Goal: Navigation & Orientation: Understand site structure

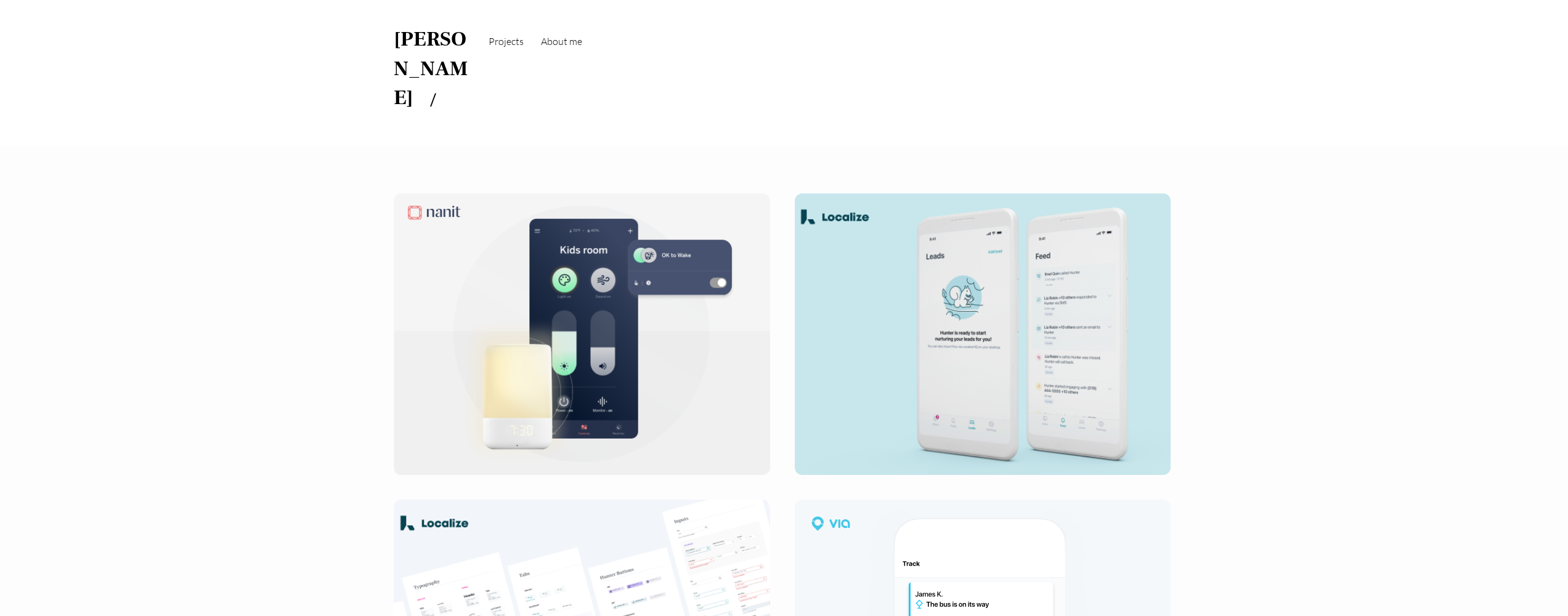
click at [578, 42] on span "About me" at bounding box center [561, 42] width 42 height 13
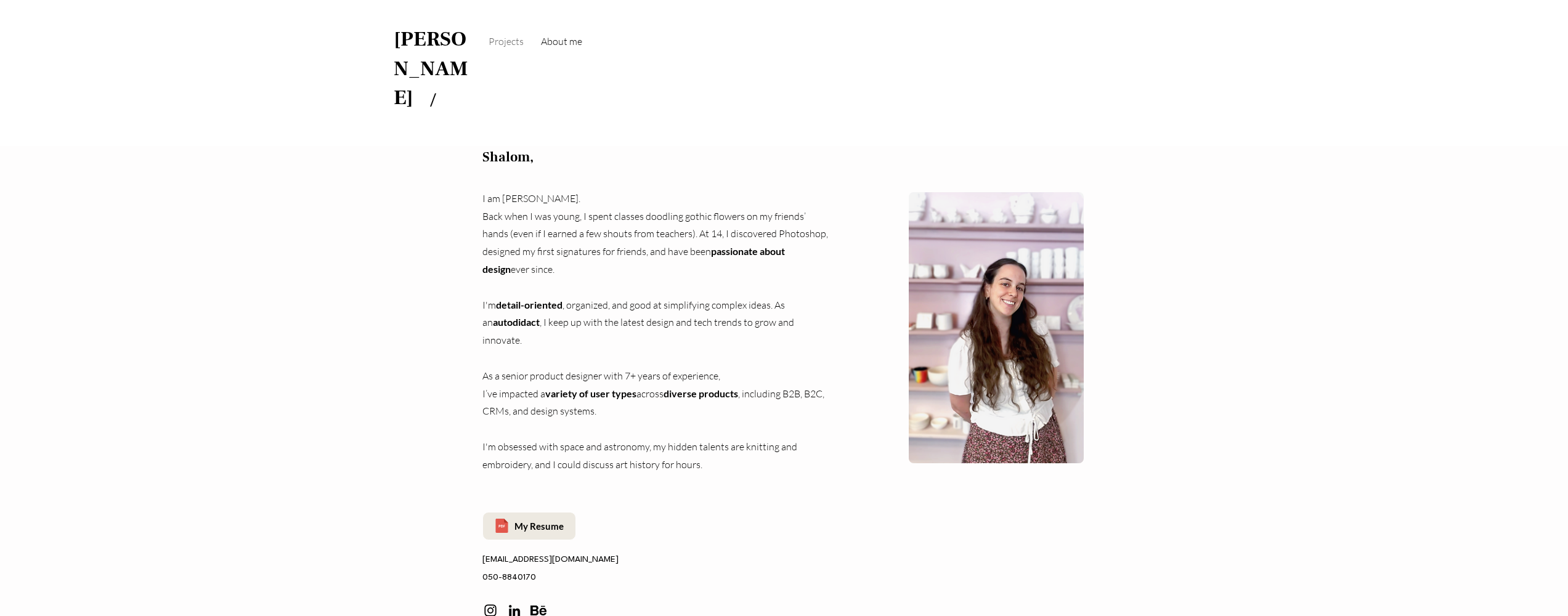
scroll to position [98, 0]
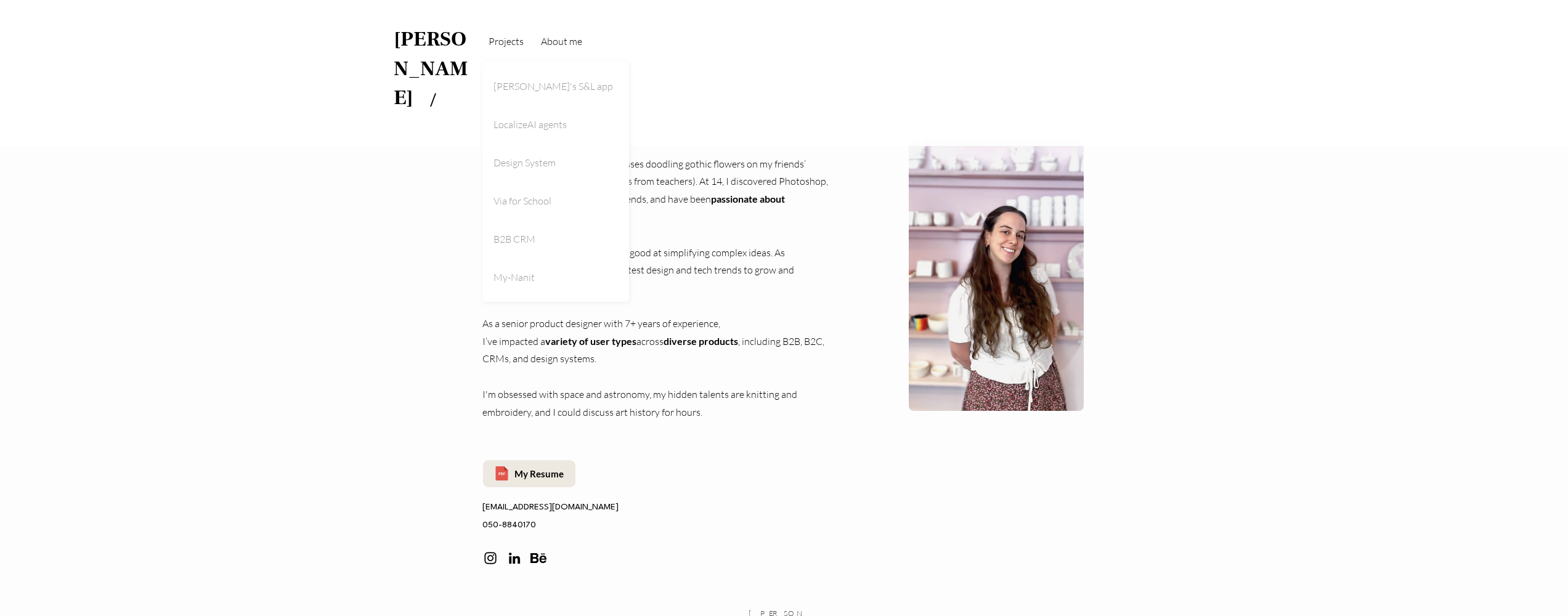
click at [508, 40] on span "Projects" at bounding box center [506, 42] width 35 height 13
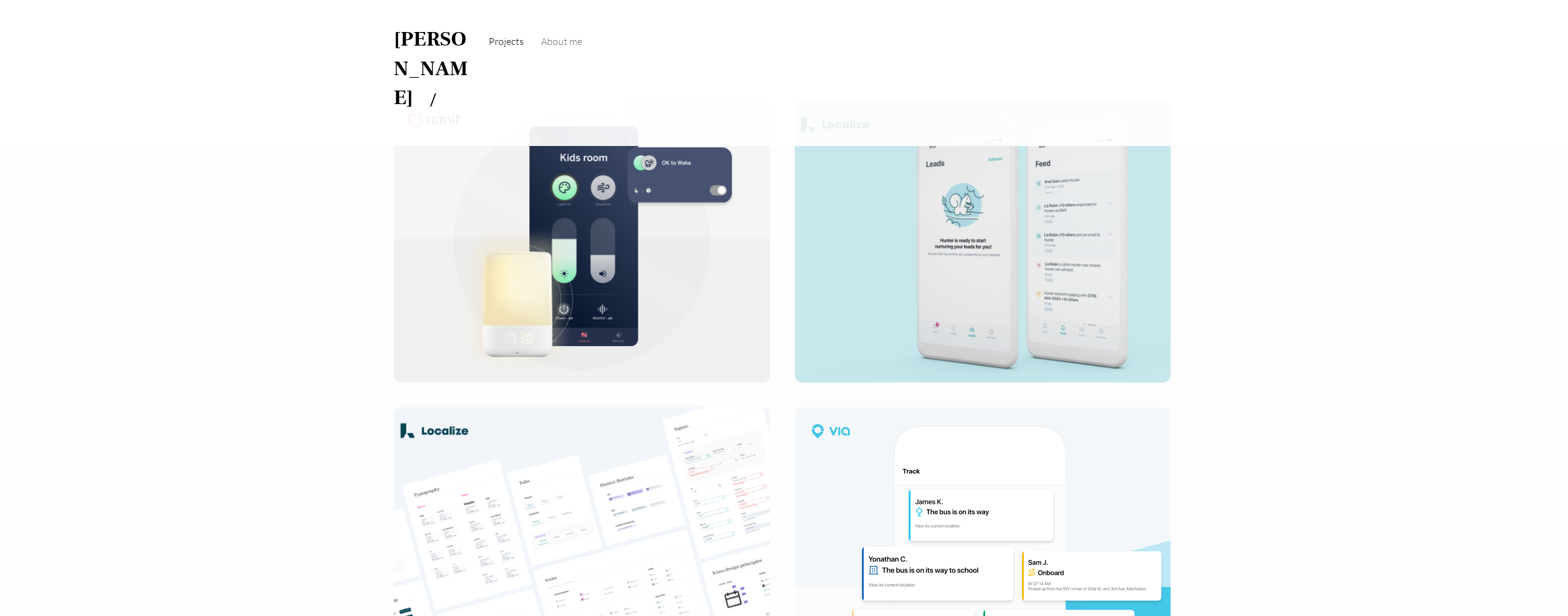
scroll to position [166, 0]
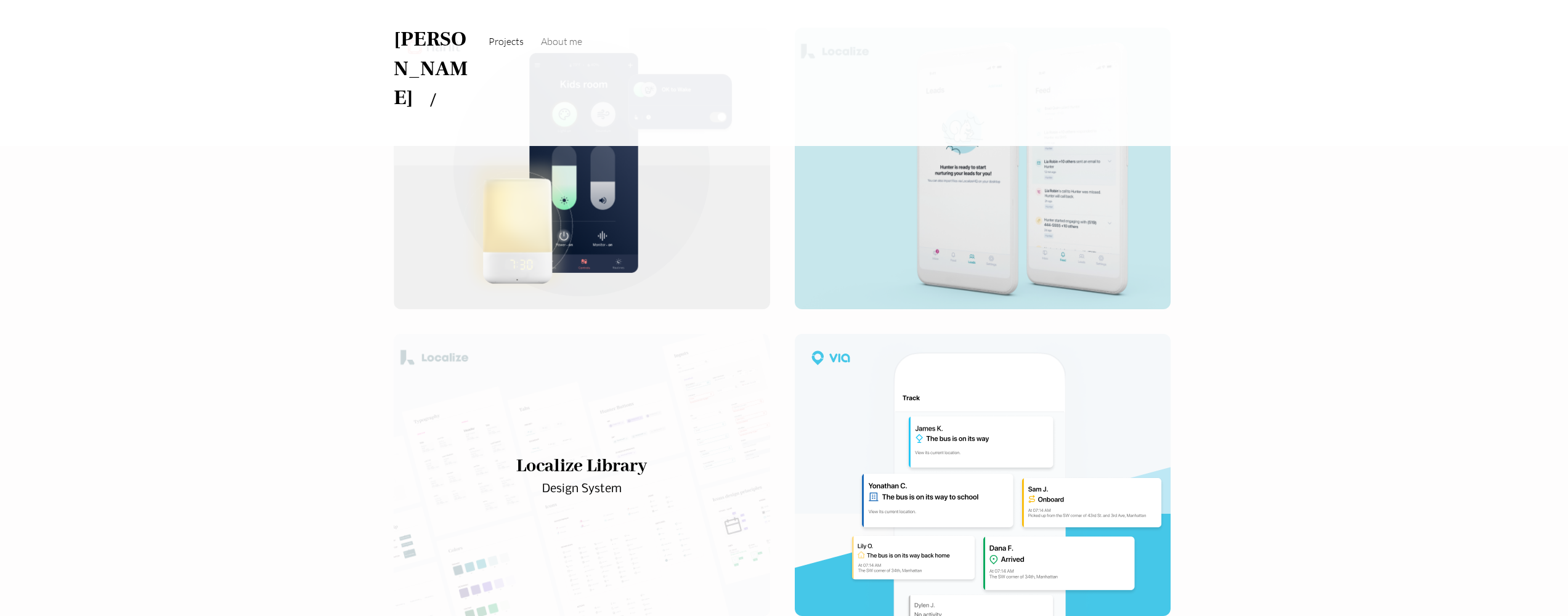
click at [415, 394] on div "main content" at bounding box center [582, 476] width 377 height 283
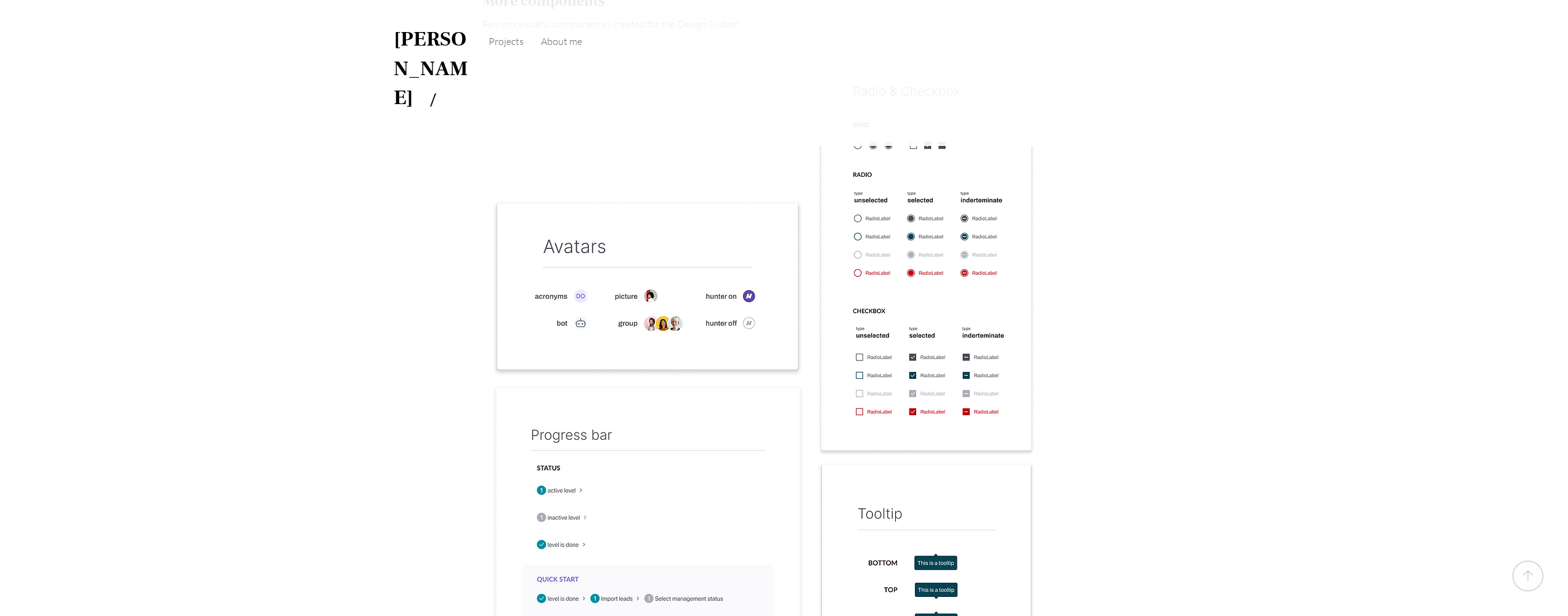
scroll to position [9226, 0]
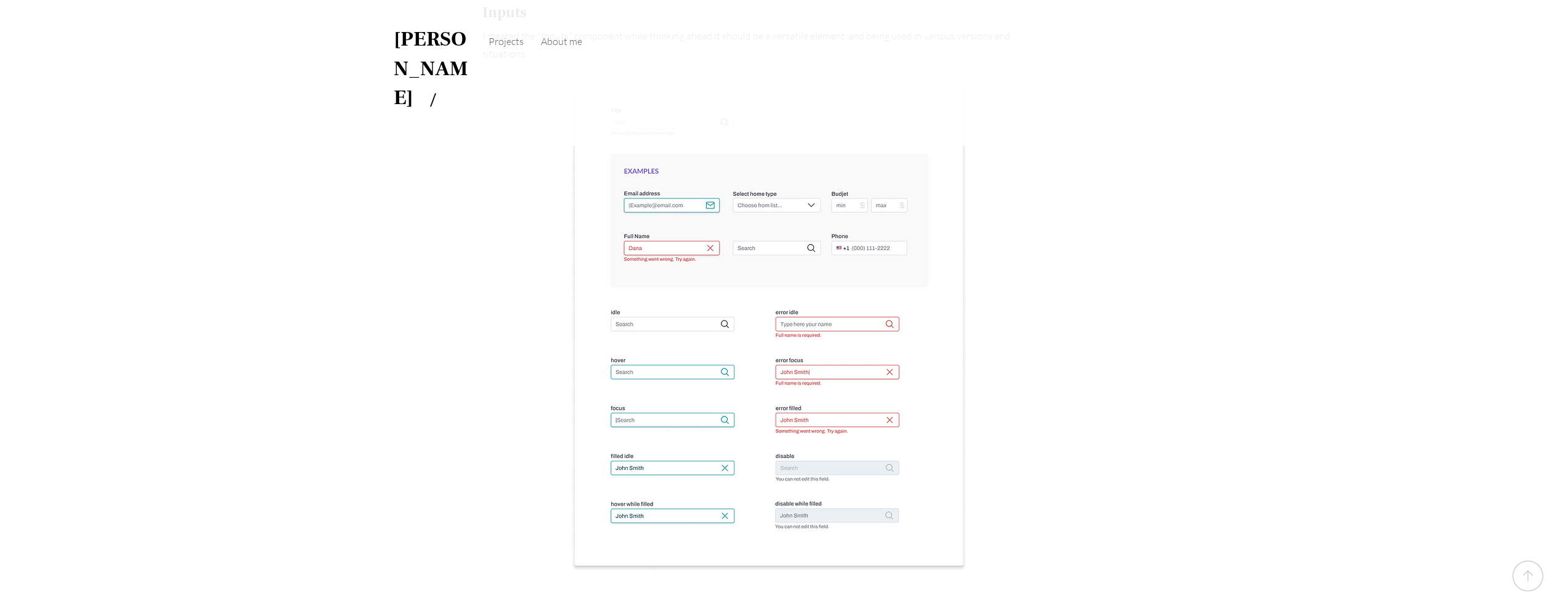
click at [419, 49] on link "[PERSON_NAME]" at bounding box center [431, 68] width 74 height 86
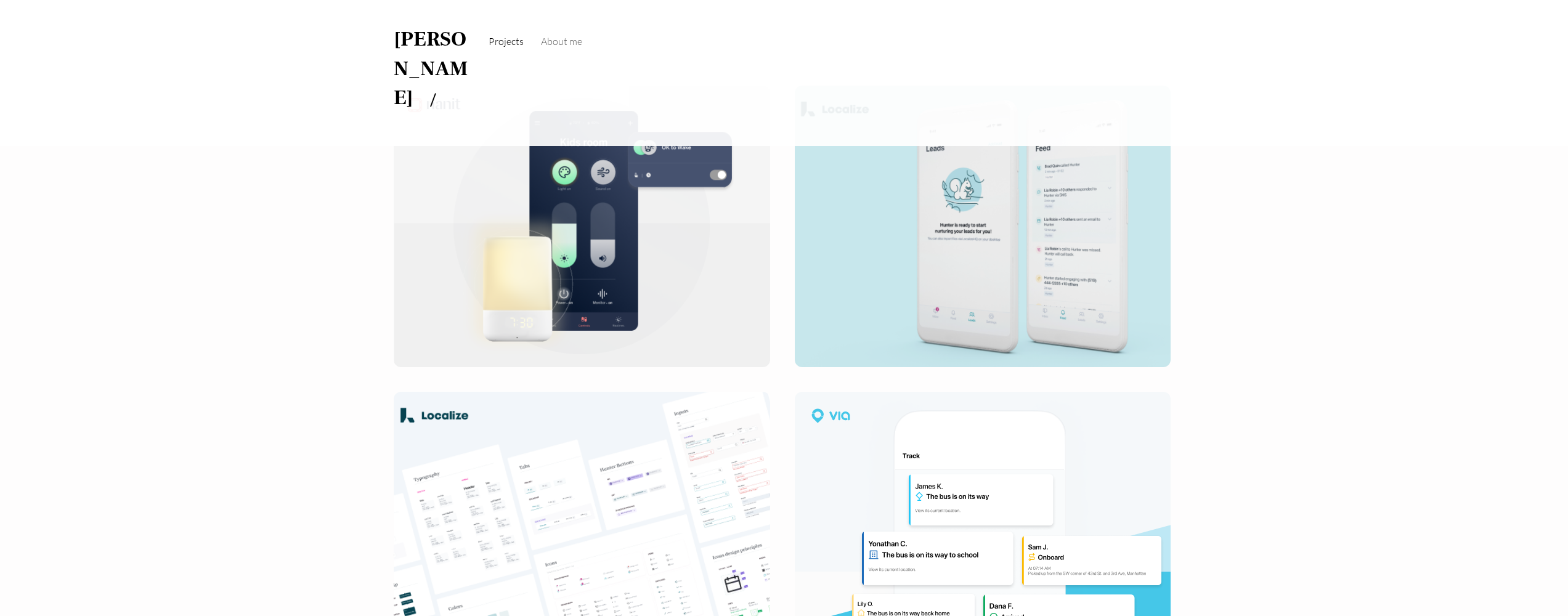
scroll to position [91, 0]
